Goal: Check status: Check status

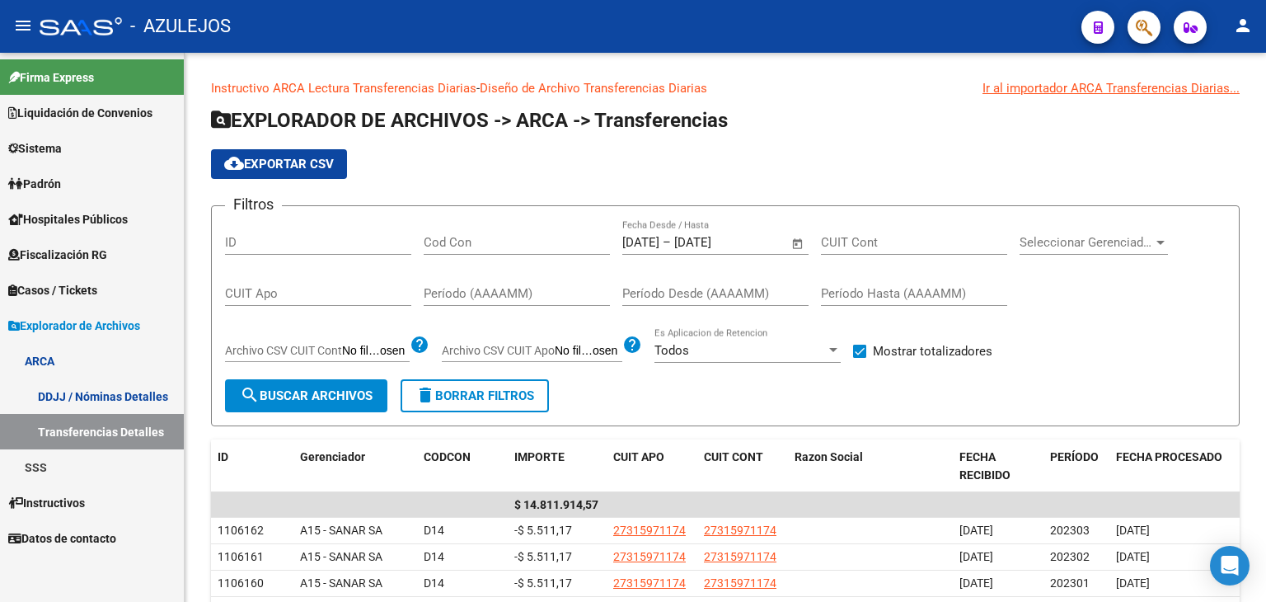
click at [51, 179] on span "Padrón" at bounding box center [34, 184] width 53 height 18
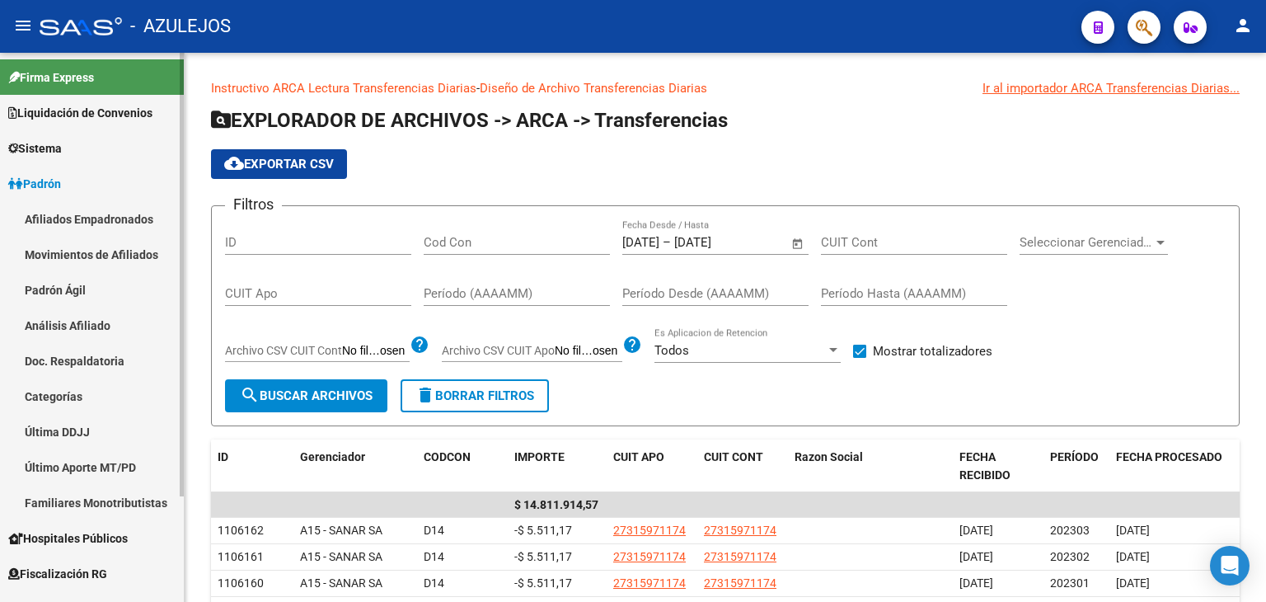
click at [58, 321] on link "Análisis Afiliado" at bounding box center [92, 325] width 184 height 35
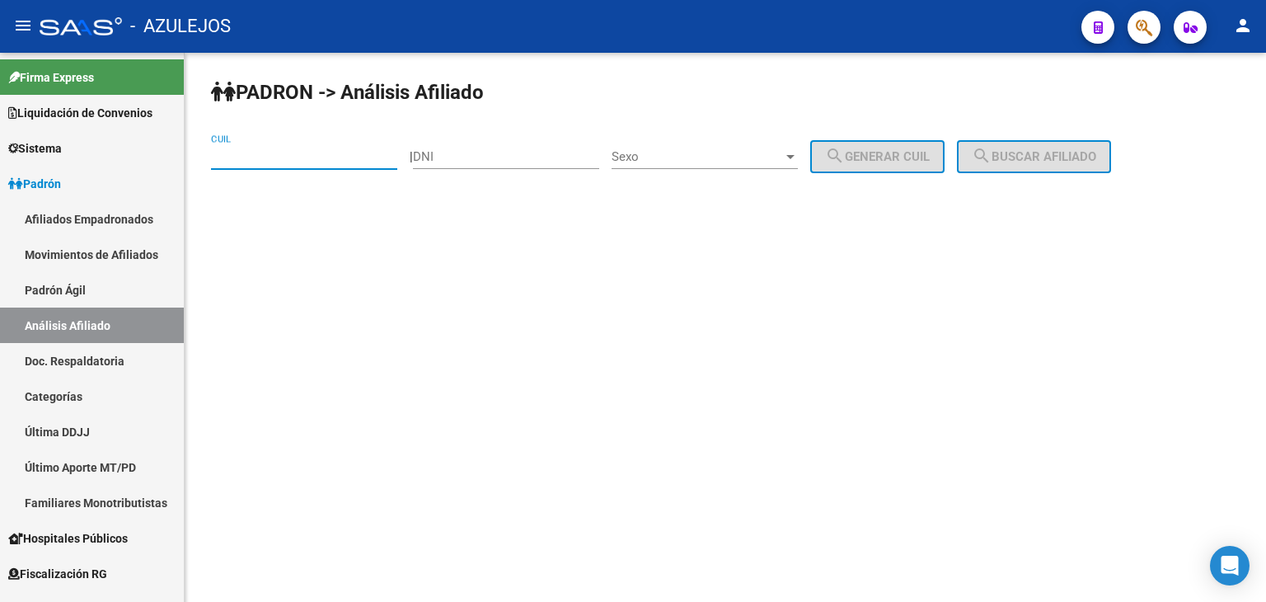
paste input "27-18106014-5"
type input "27-18106014-5"
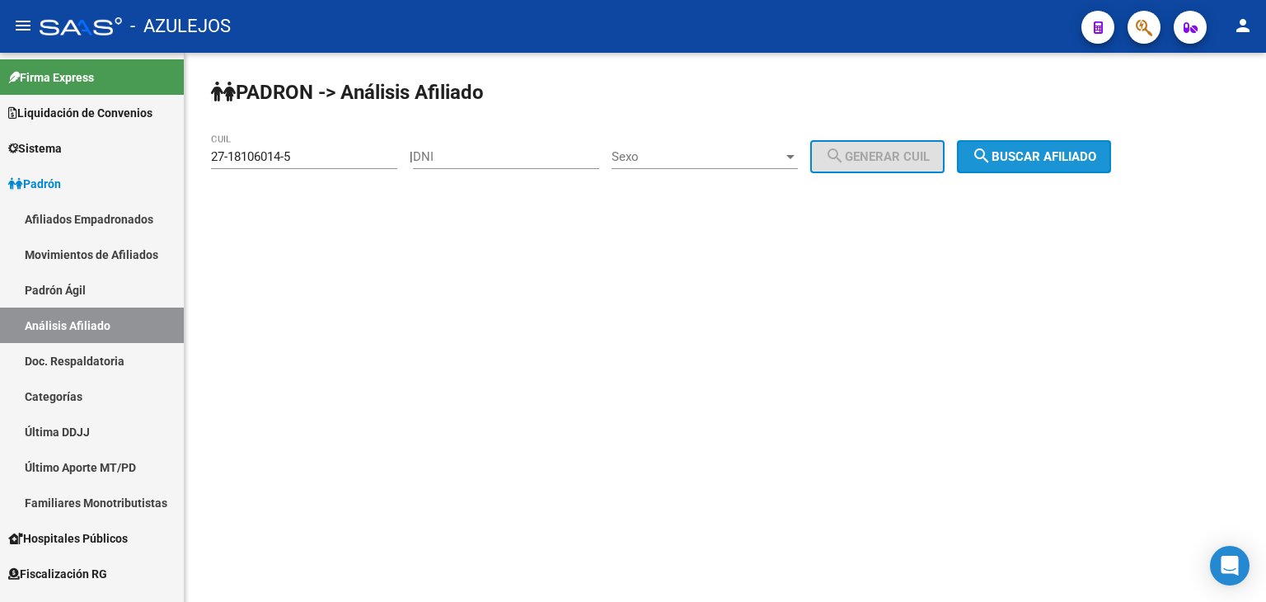
click at [1037, 154] on span "search Buscar afiliado" at bounding box center [1034, 156] width 124 height 15
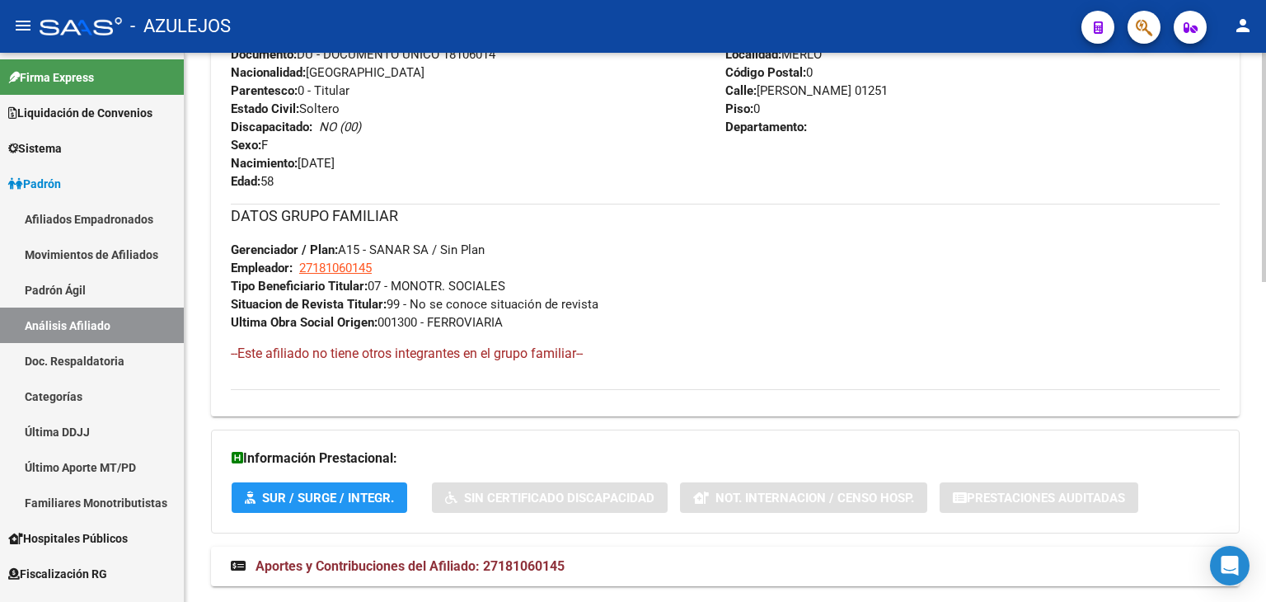
scroll to position [768, 0]
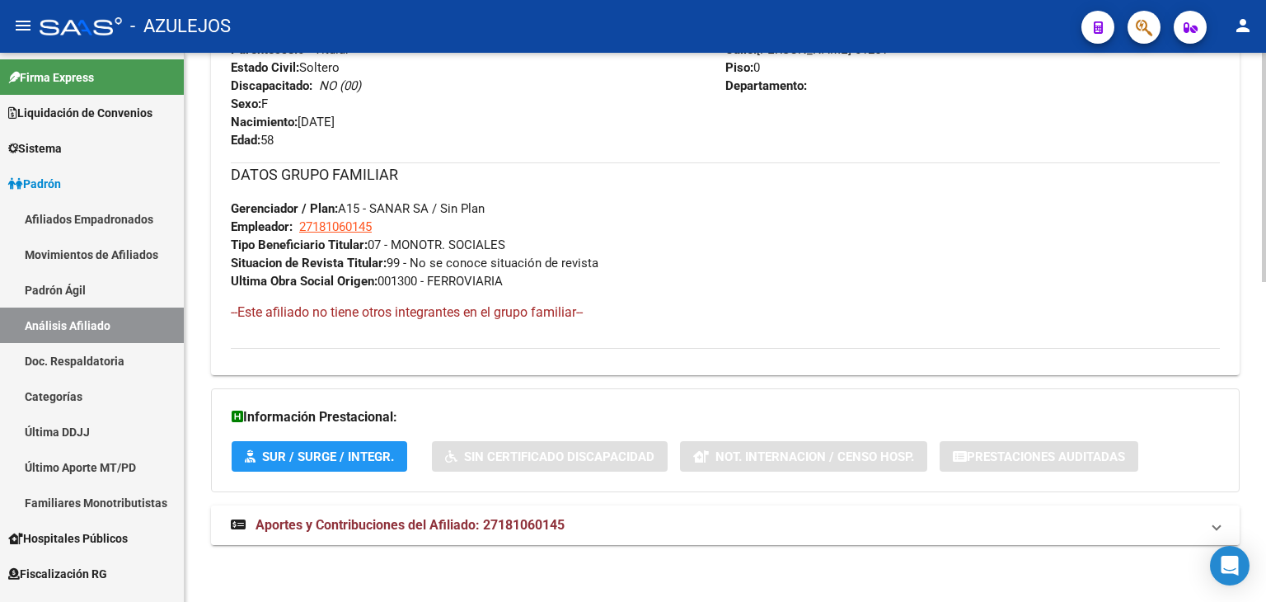
click at [343, 532] on strong "Aportes y Contribuciones del Afiliado: 27181060145" at bounding box center [398, 525] width 334 height 18
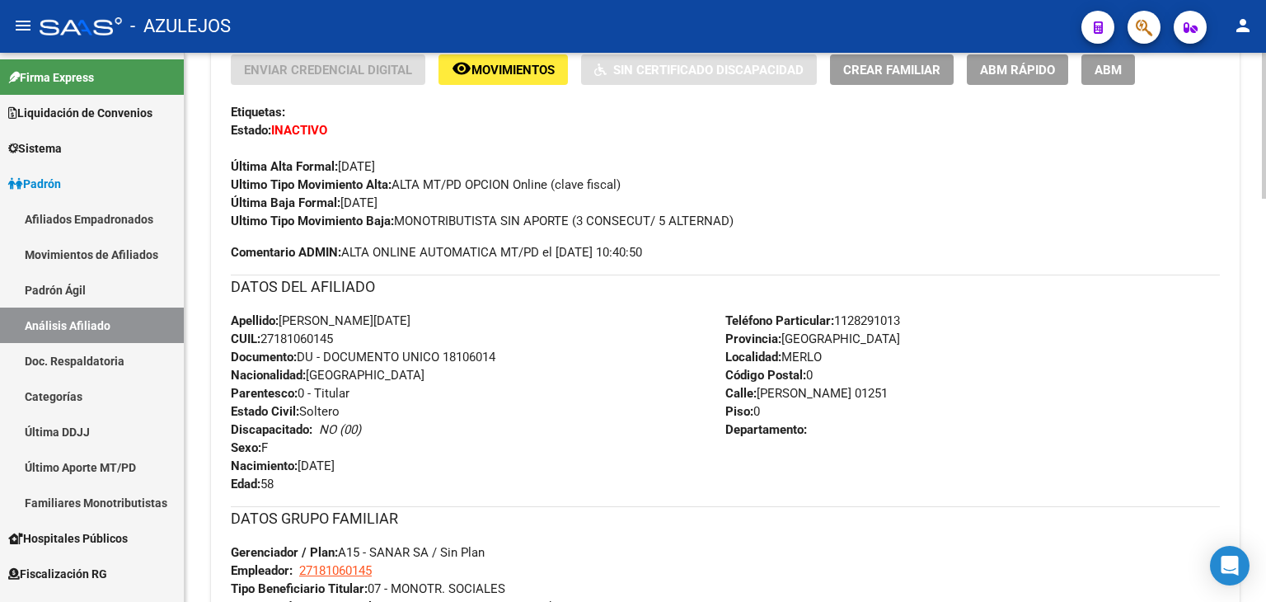
scroll to position [378, 0]
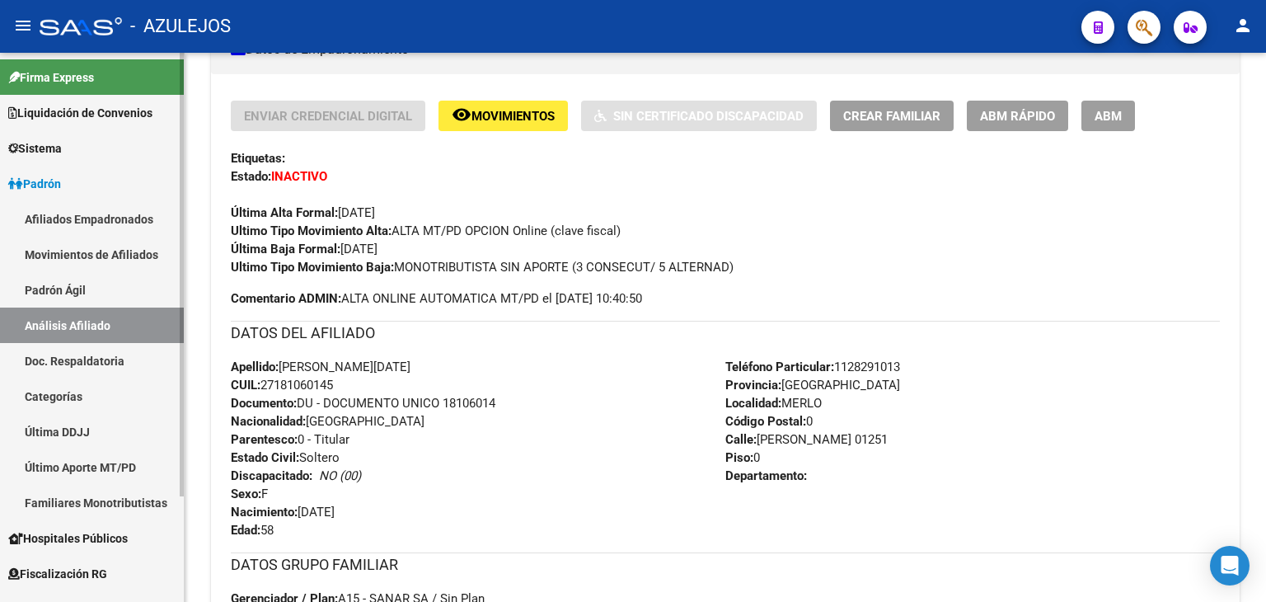
drag, startPoint x: 60, startPoint y: 288, endPoint x: 64, endPoint y: 306, distance: 18.6
click at [59, 289] on link "Padrón Ágil" at bounding box center [92, 289] width 184 height 35
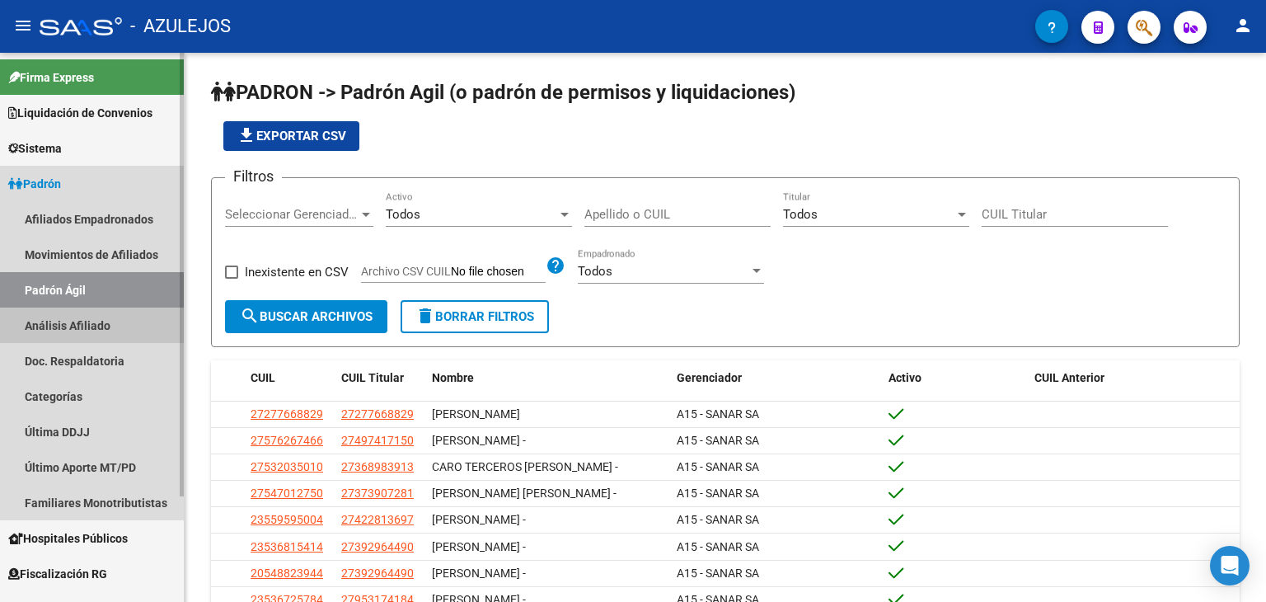
click at [76, 326] on link "Análisis Afiliado" at bounding box center [92, 325] width 184 height 35
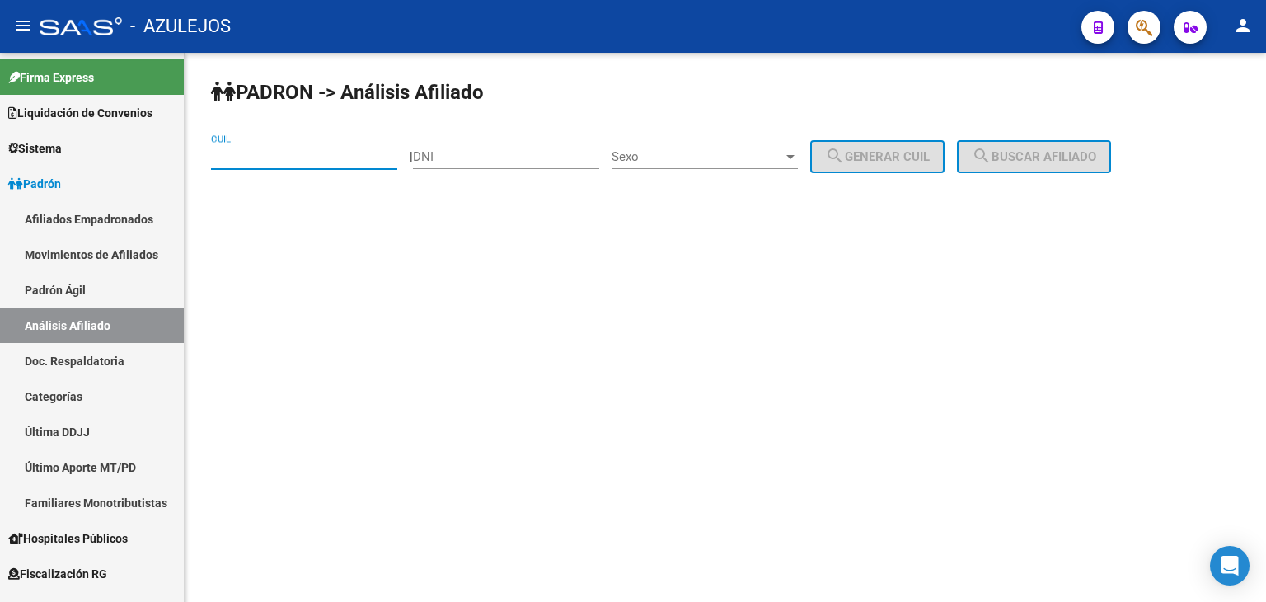
paste input "27-23025491-0"
type input "27-23025491-0"
click at [992, 154] on mat-icon "search" at bounding box center [982, 156] width 20 height 20
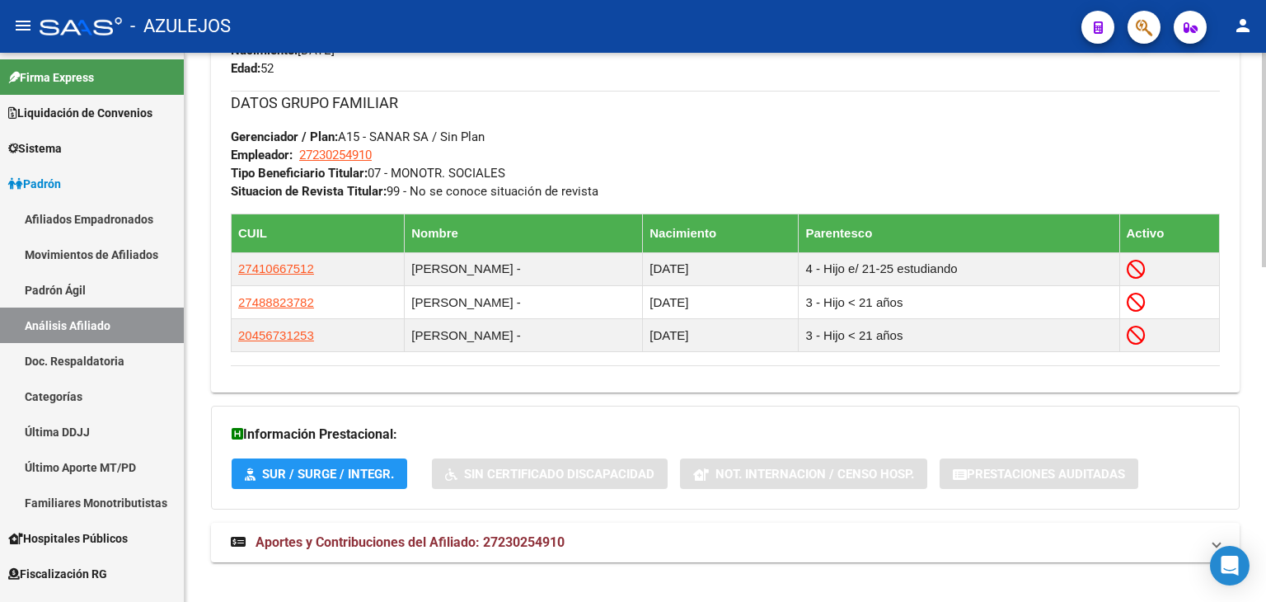
scroll to position [857, 0]
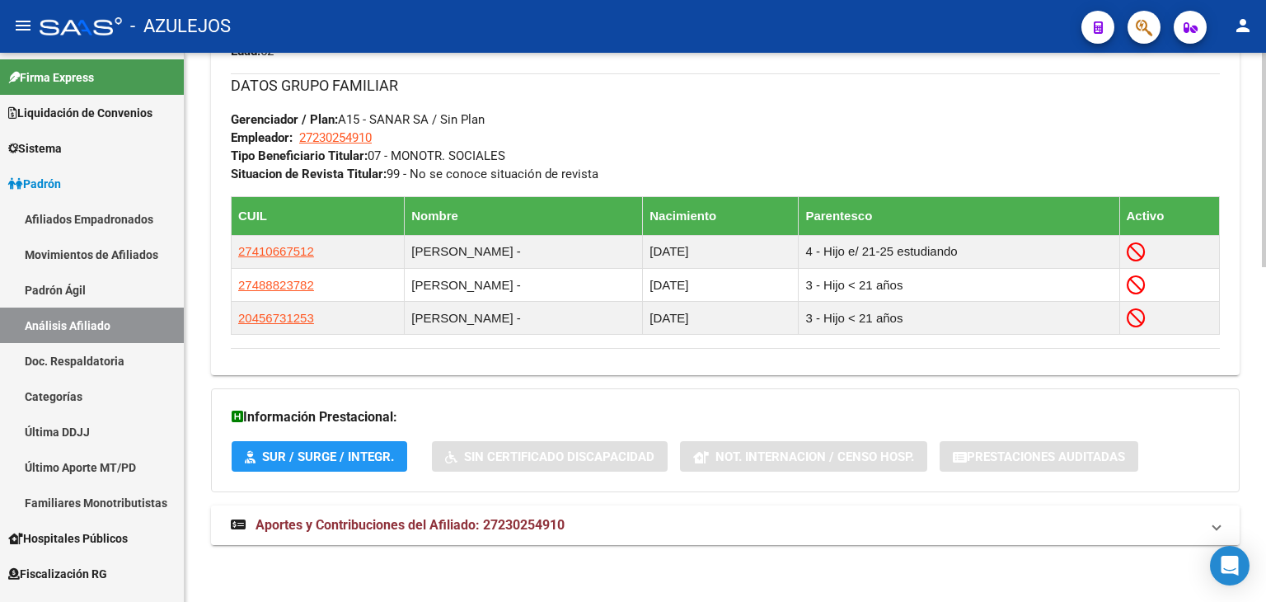
click at [511, 522] on span "Aportes y Contribuciones del Afiliado: 27230254910" at bounding box center [410, 525] width 309 height 16
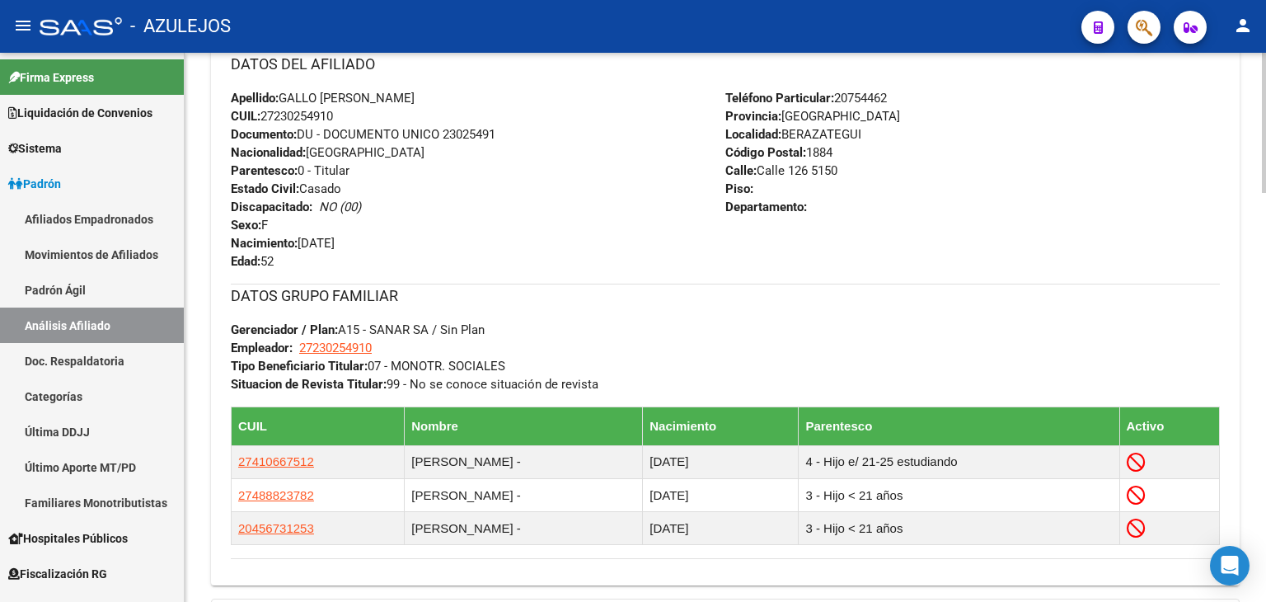
scroll to position [609, 0]
